Goal: Information Seeking & Learning: Learn about a topic

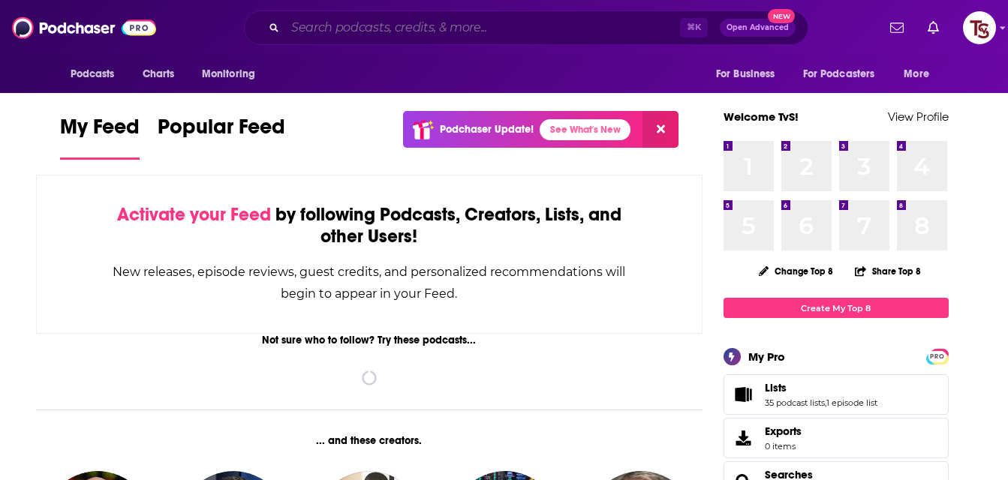
click at [492, 24] on input "Search podcasts, credits, & more..." at bounding box center [482, 28] width 395 height 24
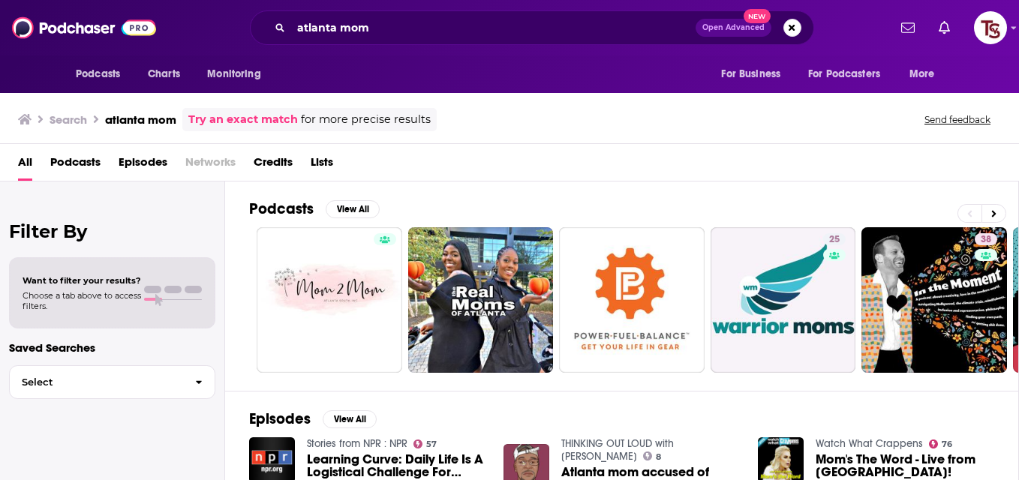
click at [859, 124] on div "Search atlanta mom Try an exact match for more precise results Send feedback" at bounding box center [506, 119] width 977 height 23
click at [687, 121] on div "Search atlanta mom Try an exact match for more precise results Send feedback" at bounding box center [506, 119] width 977 height 23
click at [349, 209] on button "View All" at bounding box center [353, 209] width 54 height 18
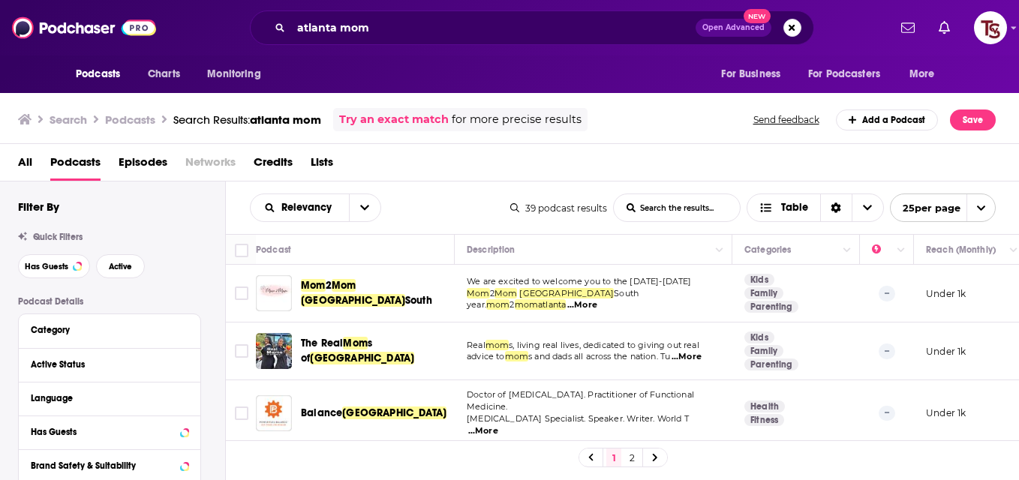
click at [207, 266] on div "Has Guests Active" at bounding box center [121, 266] width 207 height 24
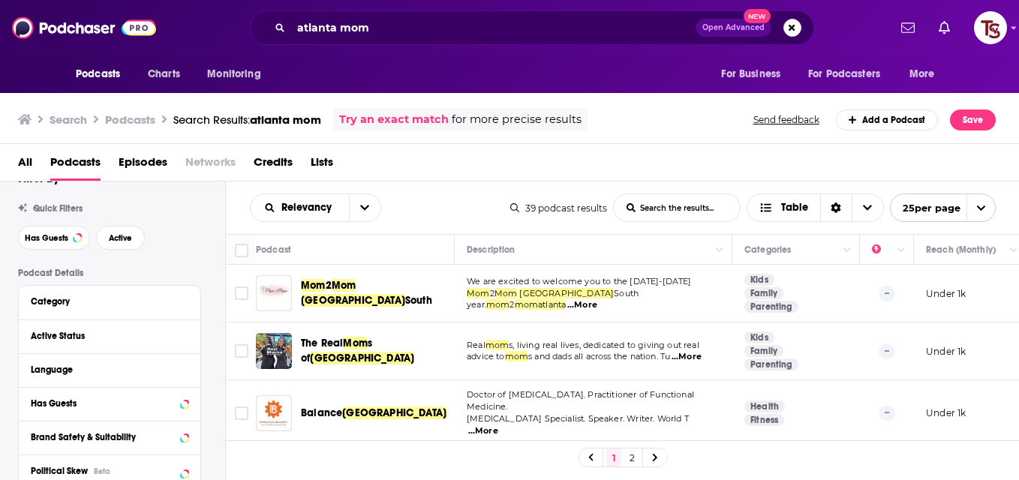
scroll to position [30, 0]
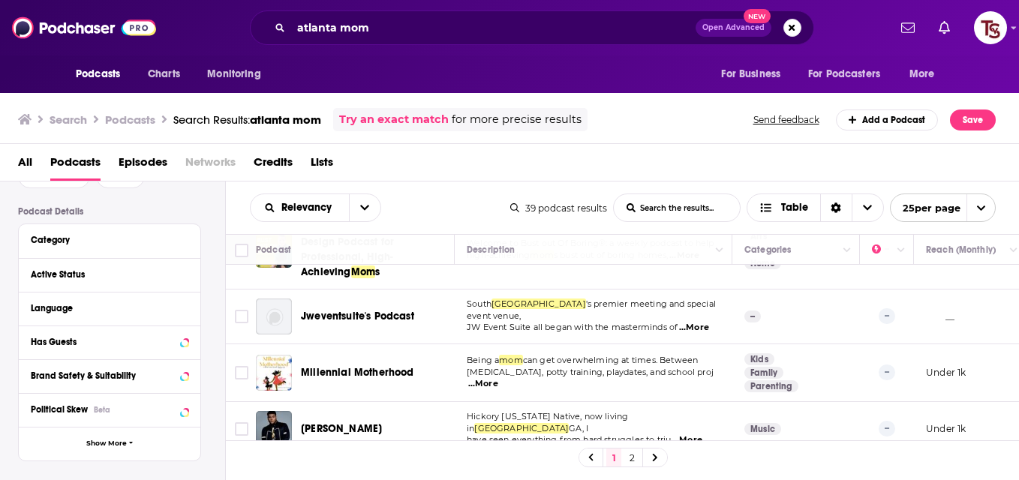
scroll to position [857, 0]
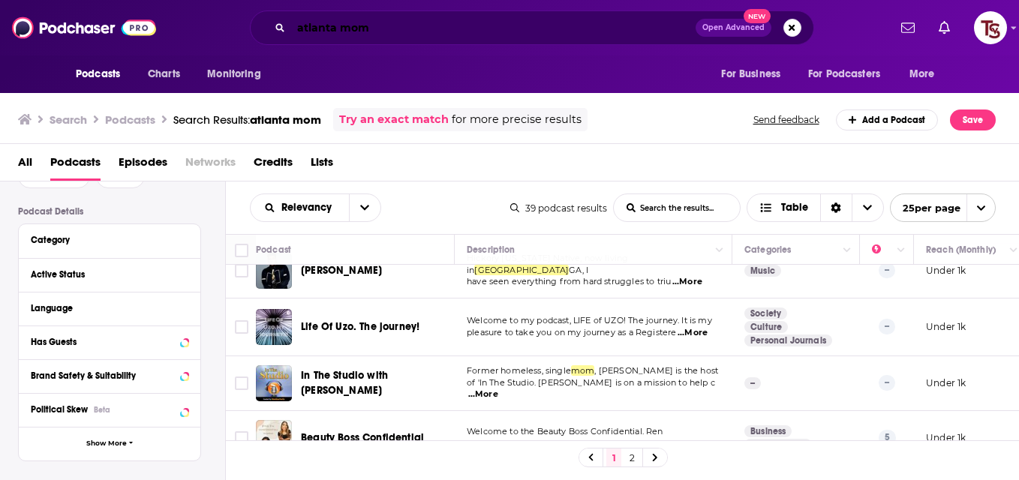
click at [388, 30] on input "atlanta mom" at bounding box center [493, 28] width 405 height 24
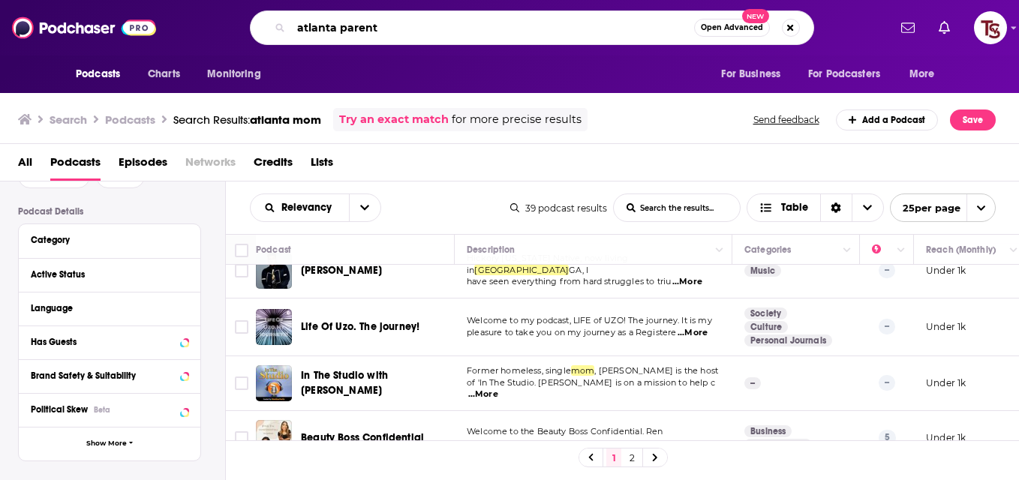
type input "atlanta parent"
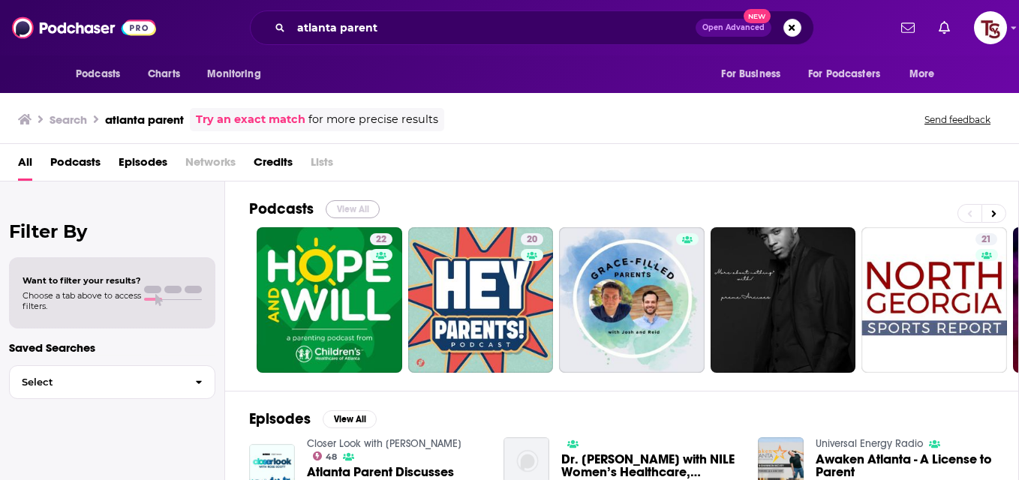
click at [354, 207] on button "View All" at bounding box center [353, 209] width 54 height 18
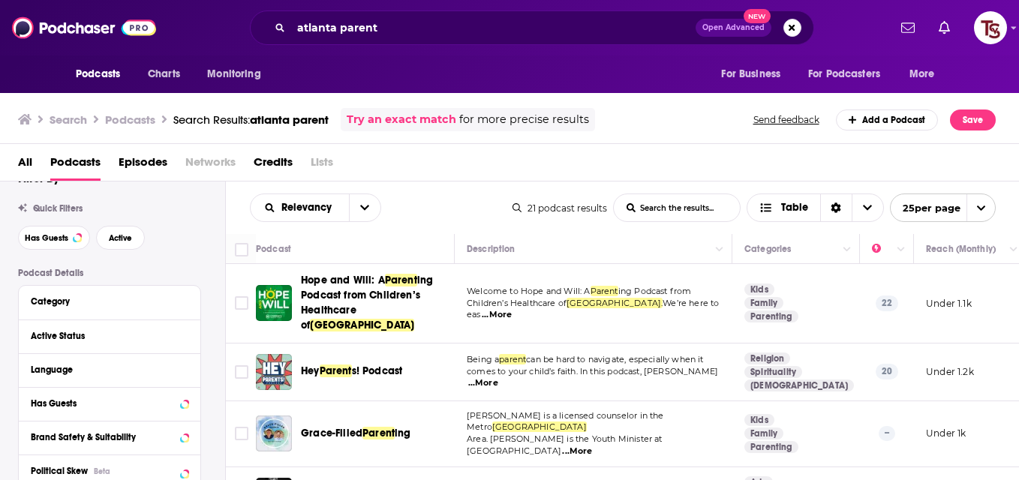
scroll to position [30, 0]
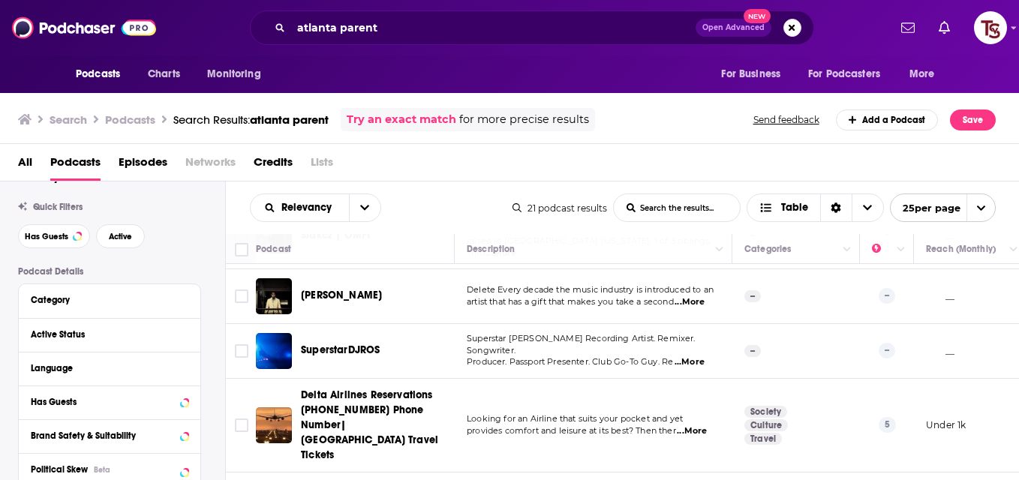
scroll to position [985, 0]
